Goal: Answer question/provide support

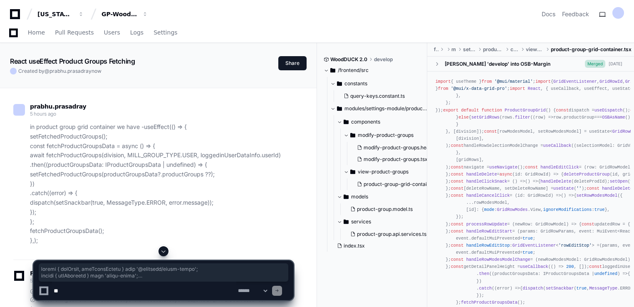
scroll to position [29588, 0]
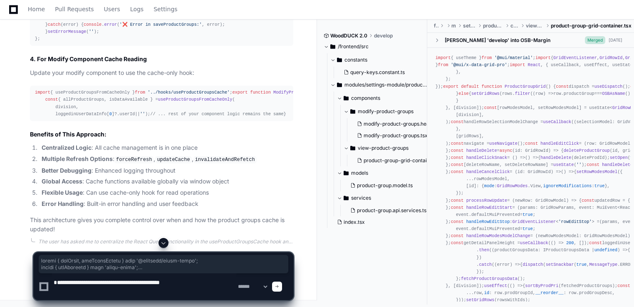
click at [57, 282] on textarea at bounding box center [144, 287] width 184 height 27
click at [215, 284] on textarea at bounding box center [144, 287] width 184 height 27
paste textarea "**********"
type textarea "**********"
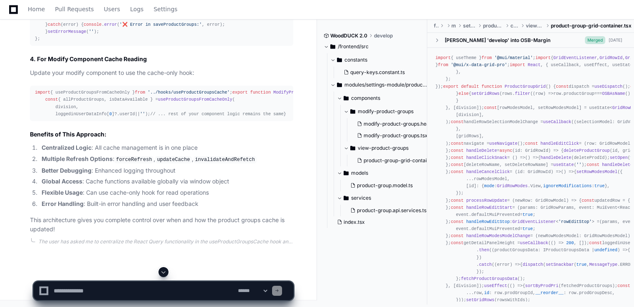
scroll to position [0, 0]
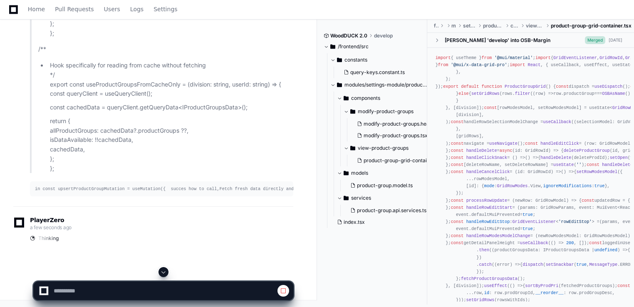
click at [165, 272] on span at bounding box center [163, 272] width 7 height 7
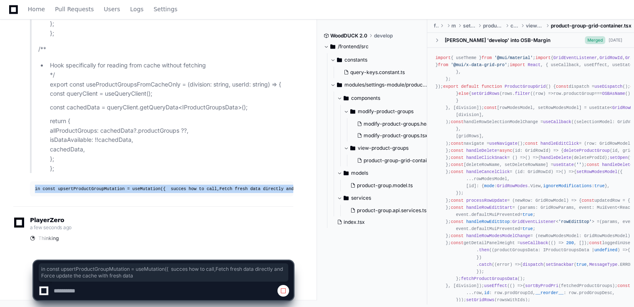
scroll to position [0, 75]
drag, startPoint x: 33, startPoint y: 189, endPoint x: 307, endPoint y: 192, distance: 273.5
copy code "in const upsertProductGroupMutation = useMutation({ succes how to call,Fetch fr…"
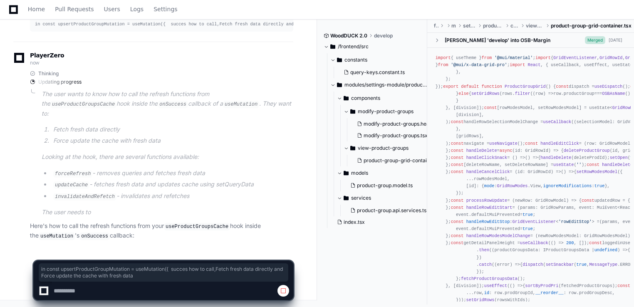
scroll to position [33872, 0]
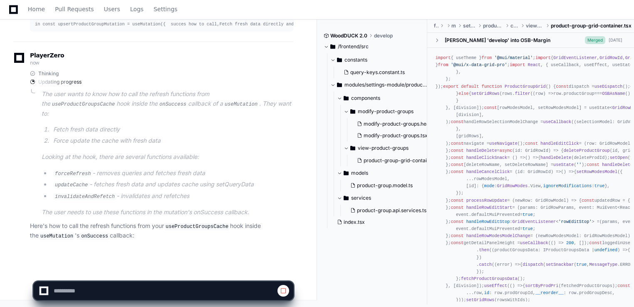
click at [139, 239] on p "Here's how to call the refresh functions from your useProductGroupsCache hook i…" at bounding box center [162, 231] width 264 height 20
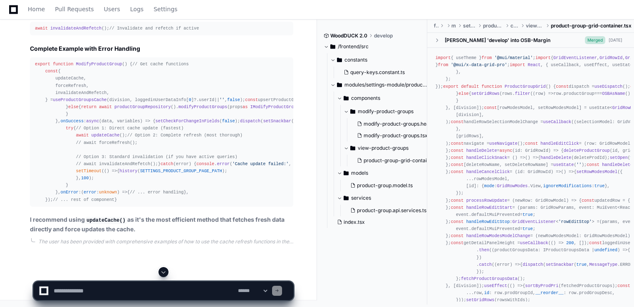
click at [66, 107] on div "export function ModifyProductGroup ( ) { // Get cache functions const { updateC…" at bounding box center [162, 132] width 254 height 143
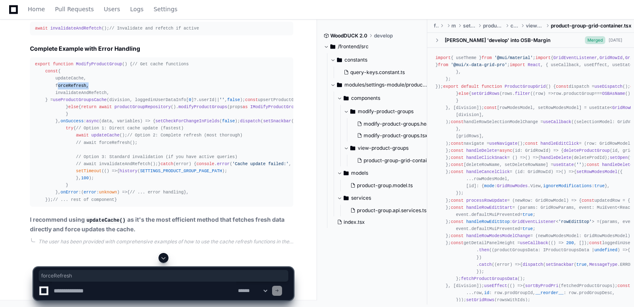
click at [66, 107] on div "export function ModifyProductGroup ( ) { // Get cache functions const { updateC…" at bounding box center [162, 132] width 254 height 143
copy div "forceRefresh"
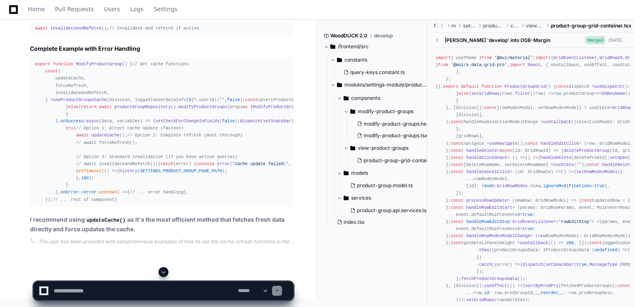
click at [200, 204] on div "export function ModifyProductGroup ( ) { // Get cache functions const { updateC…" at bounding box center [162, 132] width 254 height 143
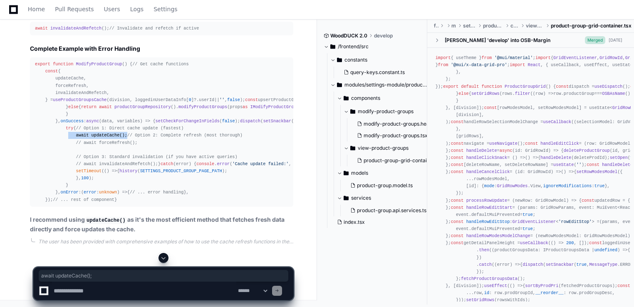
drag, startPoint x: 66, startPoint y: 144, endPoint x: 120, endPoint y: 144, distance: 54.1
click at [120, 144] on div "export function ModifyProductGroup ( ) { // Get cache functions const { updateC…" at bounding box center [162, 132] width 254 height 143
copy div "await updateCache ();"
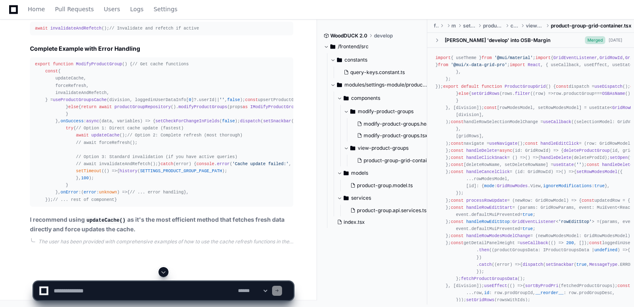
click at [145, 131] on span "// Option 1: Direct cache update (fastest)" at bounding box center [130, 128] width 108 height 5
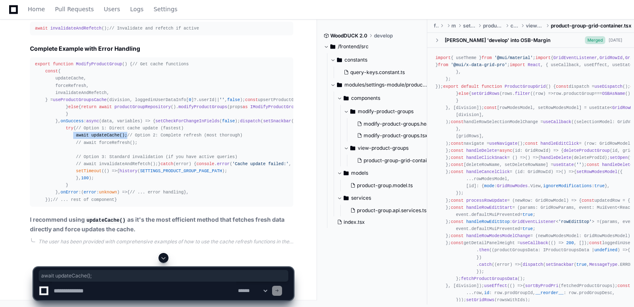
drag, startPoint x: 70, startPoint y: 94, endPoint x: 123, endPoint y: 95, distance: 53.3
click at [123, 95] on div "export function ModifyProductGroup ( ) { // Get cache functions const { updateC…" at bounding box center [162, 132] width 254 height 143
copy div "await updateCache ();"
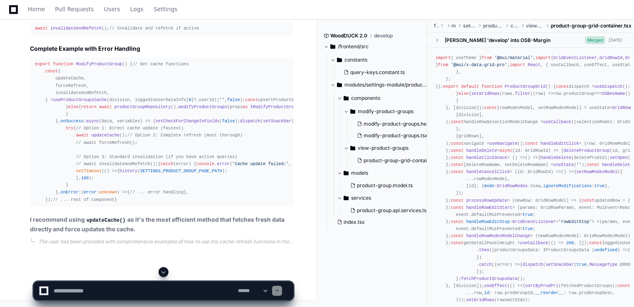
click at [210, 189] on div "export function ModifyProductGroup ( ) { // Get cache functions const { updateC…" at bounding box center [162, 132] width 254 height 143
